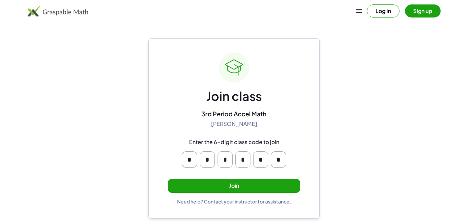
click at [229, 182] on button "Join" at bounding box center [234, 186] width 132 height 14
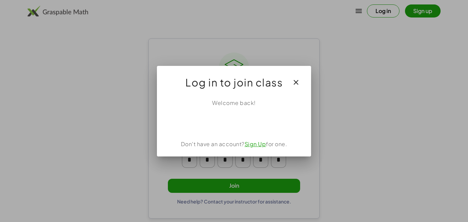
click at [260, 144] on link "Sign Up" at bounding box center [256, 143] width 22 height 7
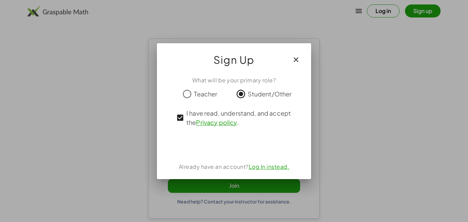
click at [295, 61] on icon "button" at bounding box center [296, 60] width 8 height 8
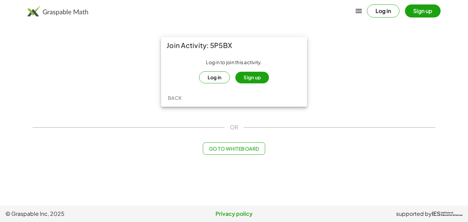
click at [208, 76] on button "Log in" at bounding box center [214, 77] width 31 height 12
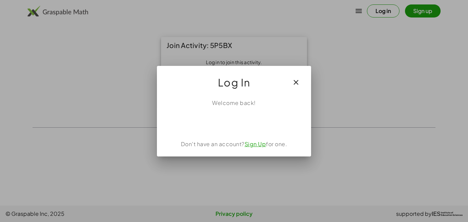
click at [292, 81] on icon "button" at bounding box center [296, 82] width 8 height 8
